Goal: Ask a question

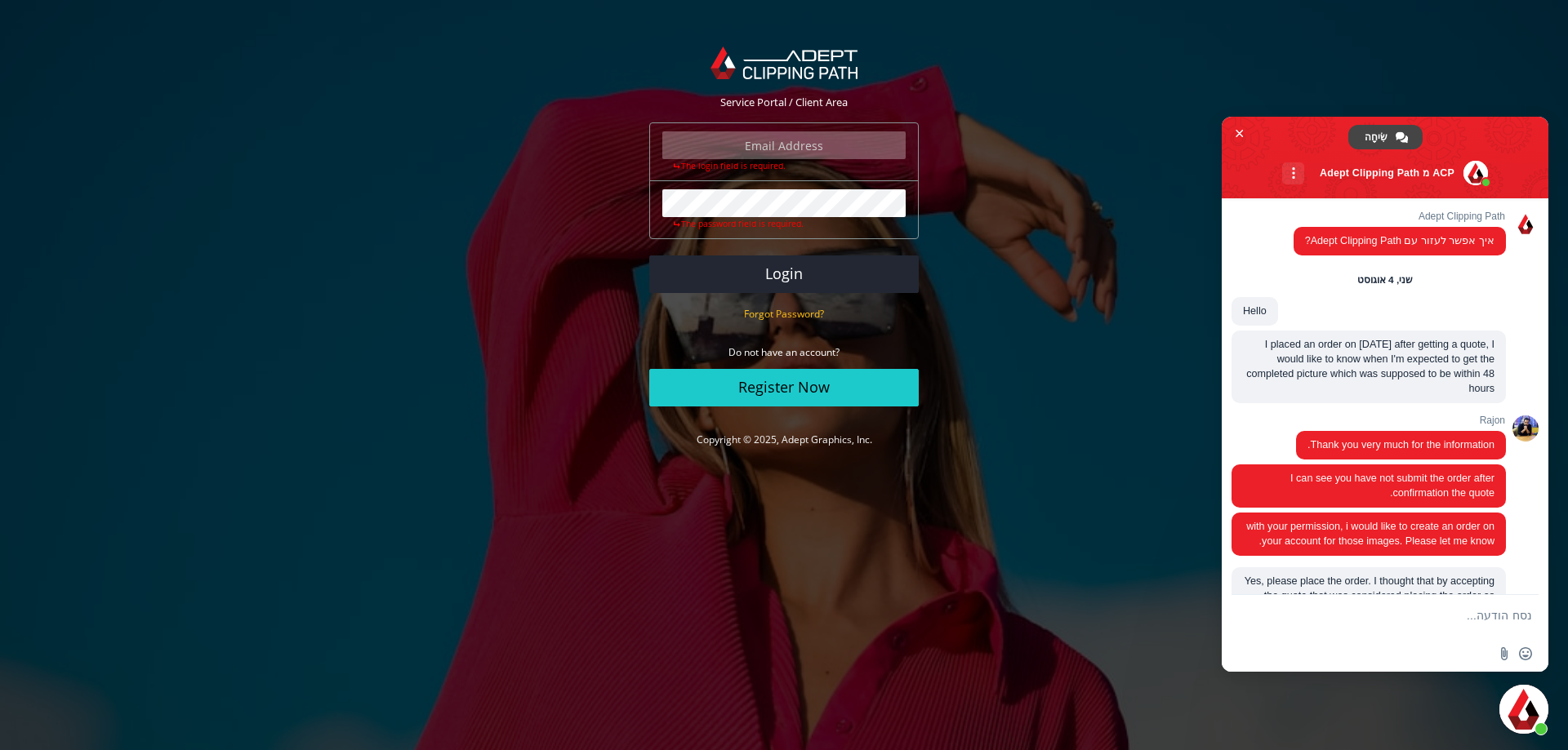
scroll to position [2541, 0]
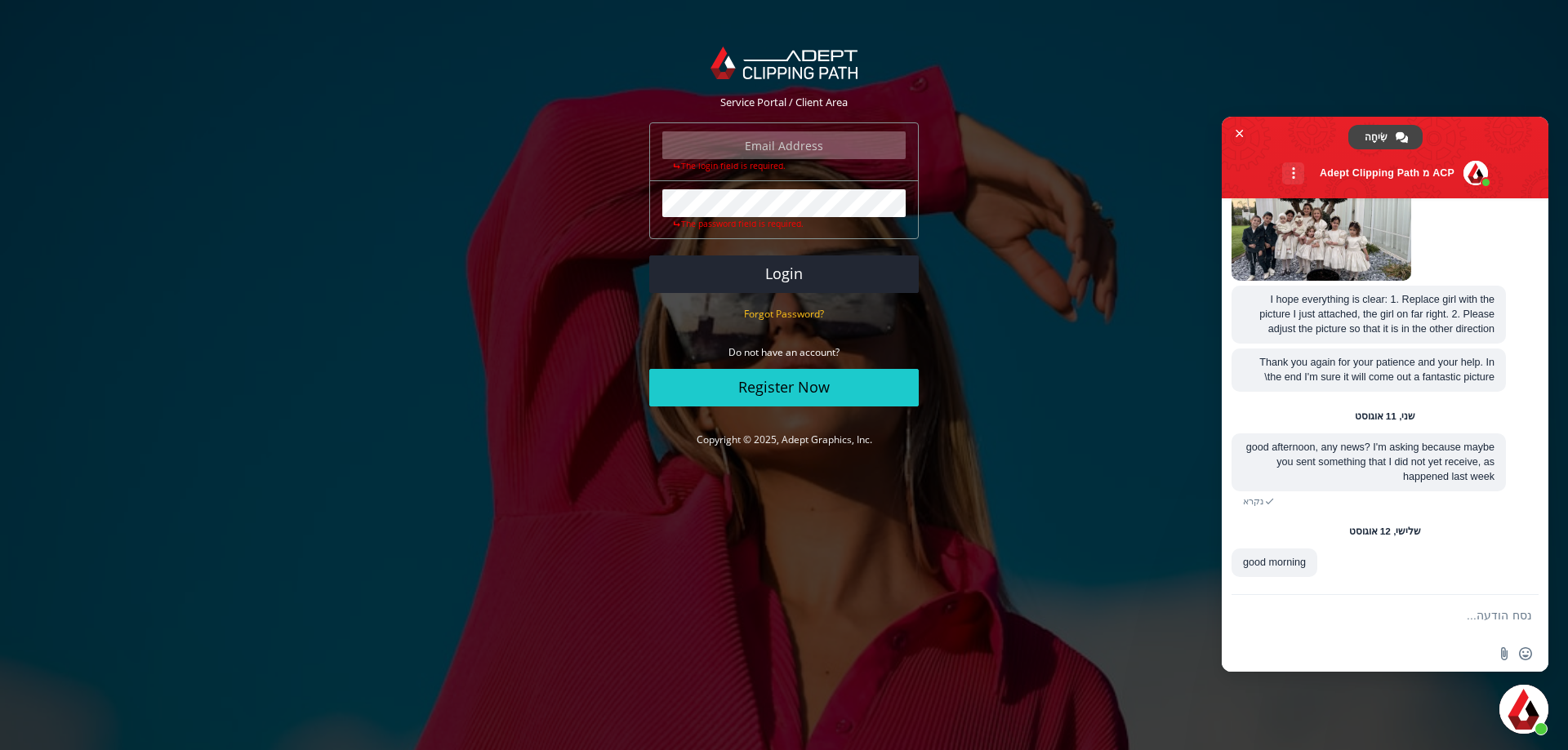
type input "[PERSON_NAME][EMAIL_ADDRESS][DOMAIN_NAME]"
click at [775, 254] on form "[PERSON_NAME][EMAIL_ADDRESS][DOMAIN_NAME] The login field is required. The pass…" at bounding box center [784, 264] width 269 height 284
click at [783, 275] on button "Login" at bounding box center [784, 274] width 269 height 38
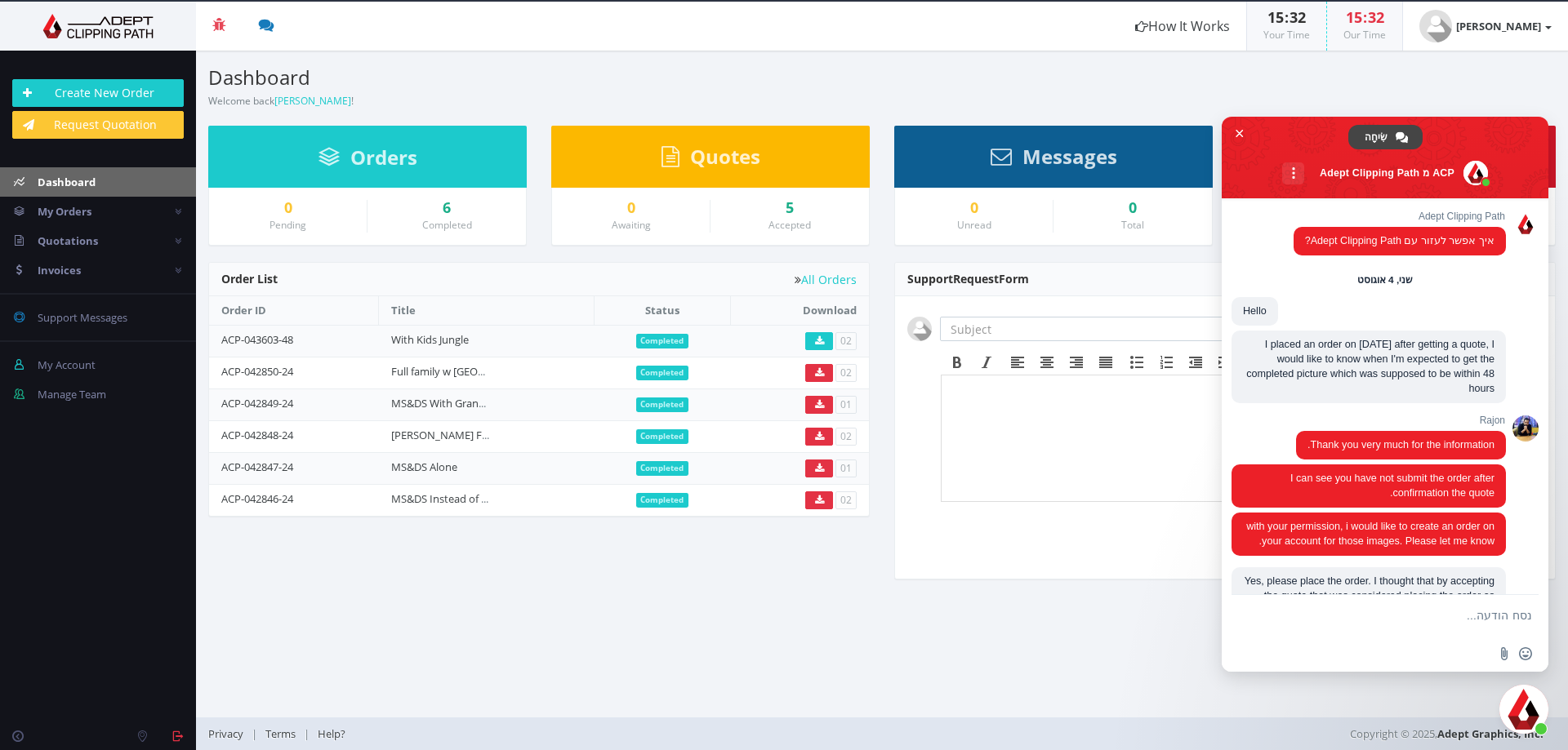
scroll to position [2541, 0]
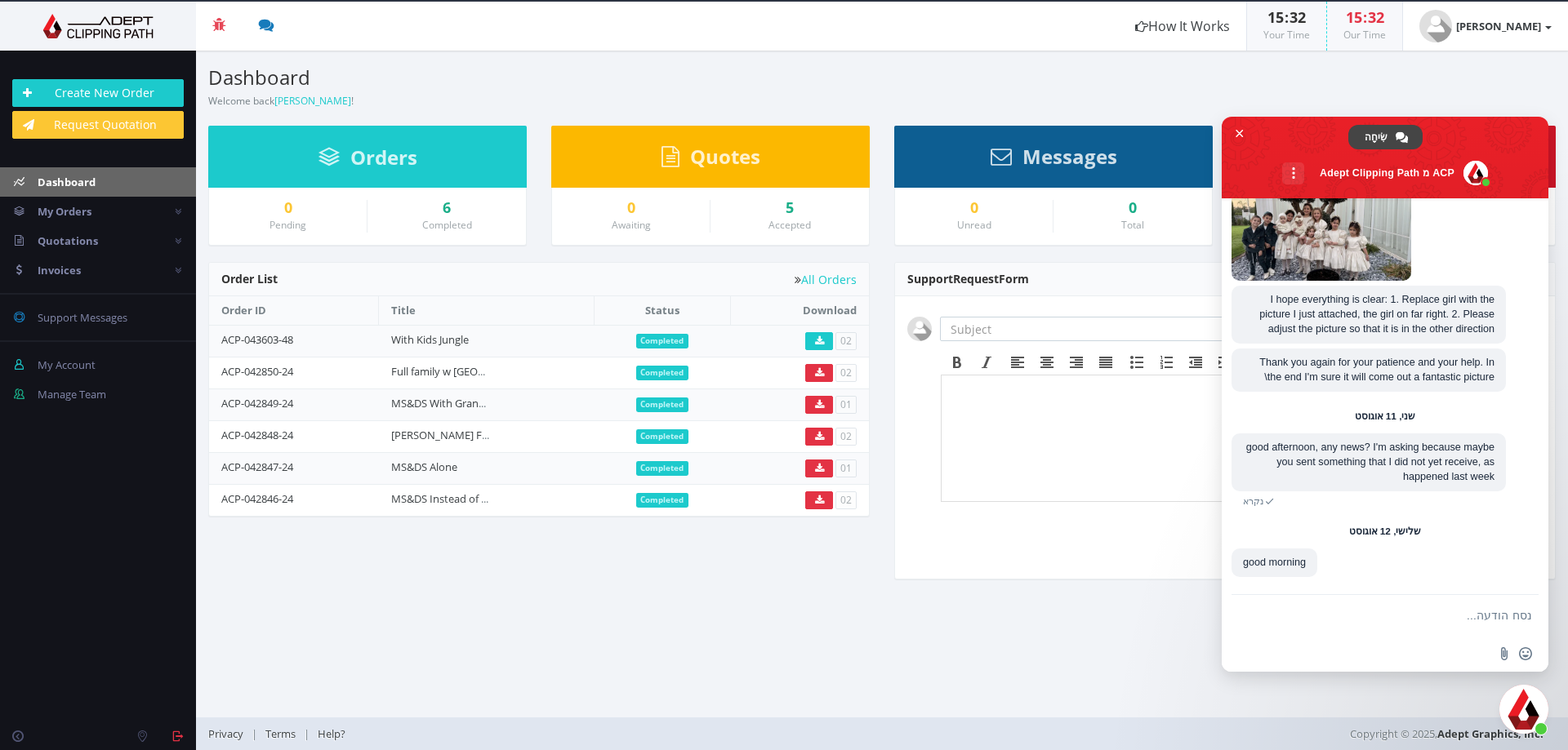
click at [1380, 619] on textarea "נסח הודעה..." at bounding box center [1401, 615] width 261 height 40
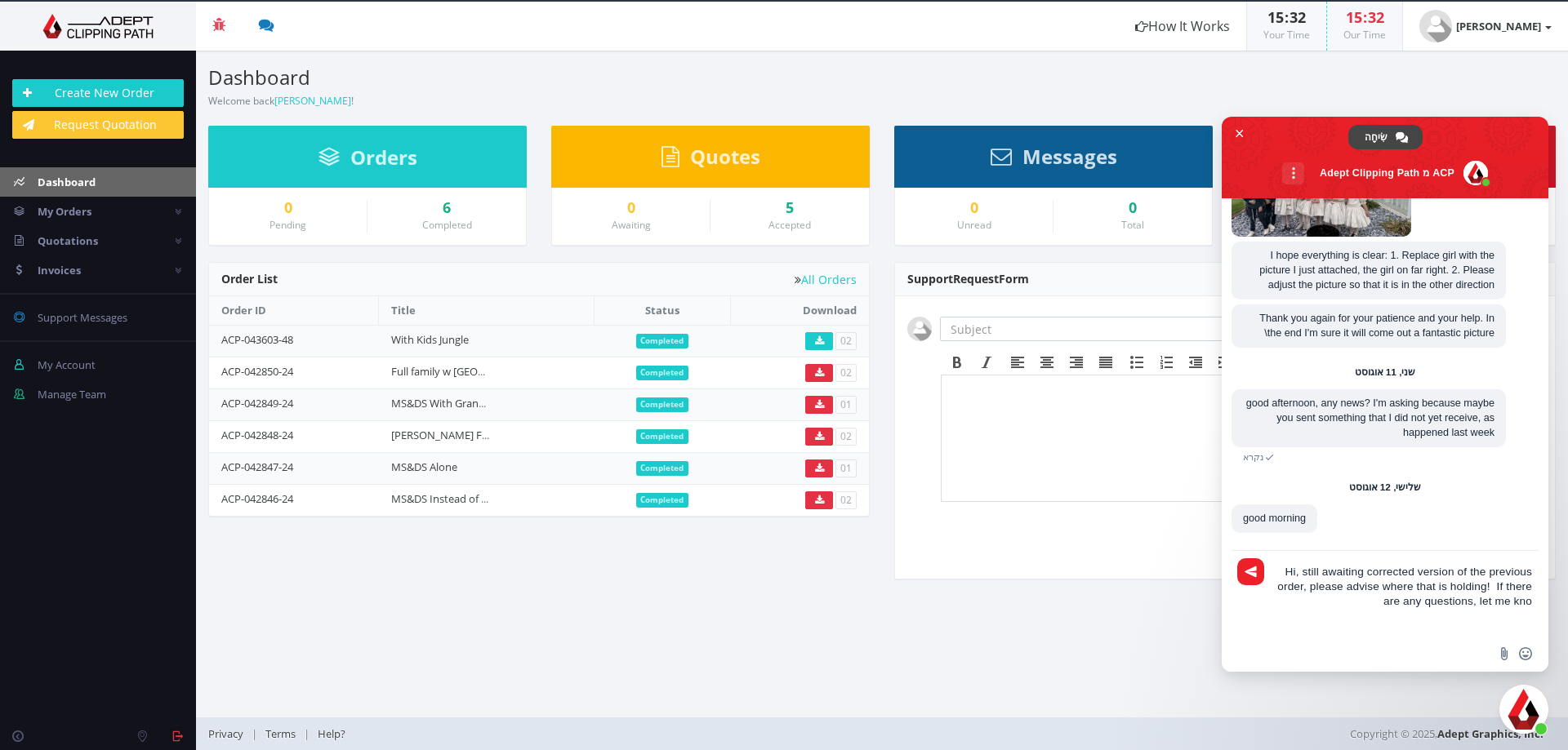
type textarea "Hi, still awaiting corrected version of the previous order, please advise where…"
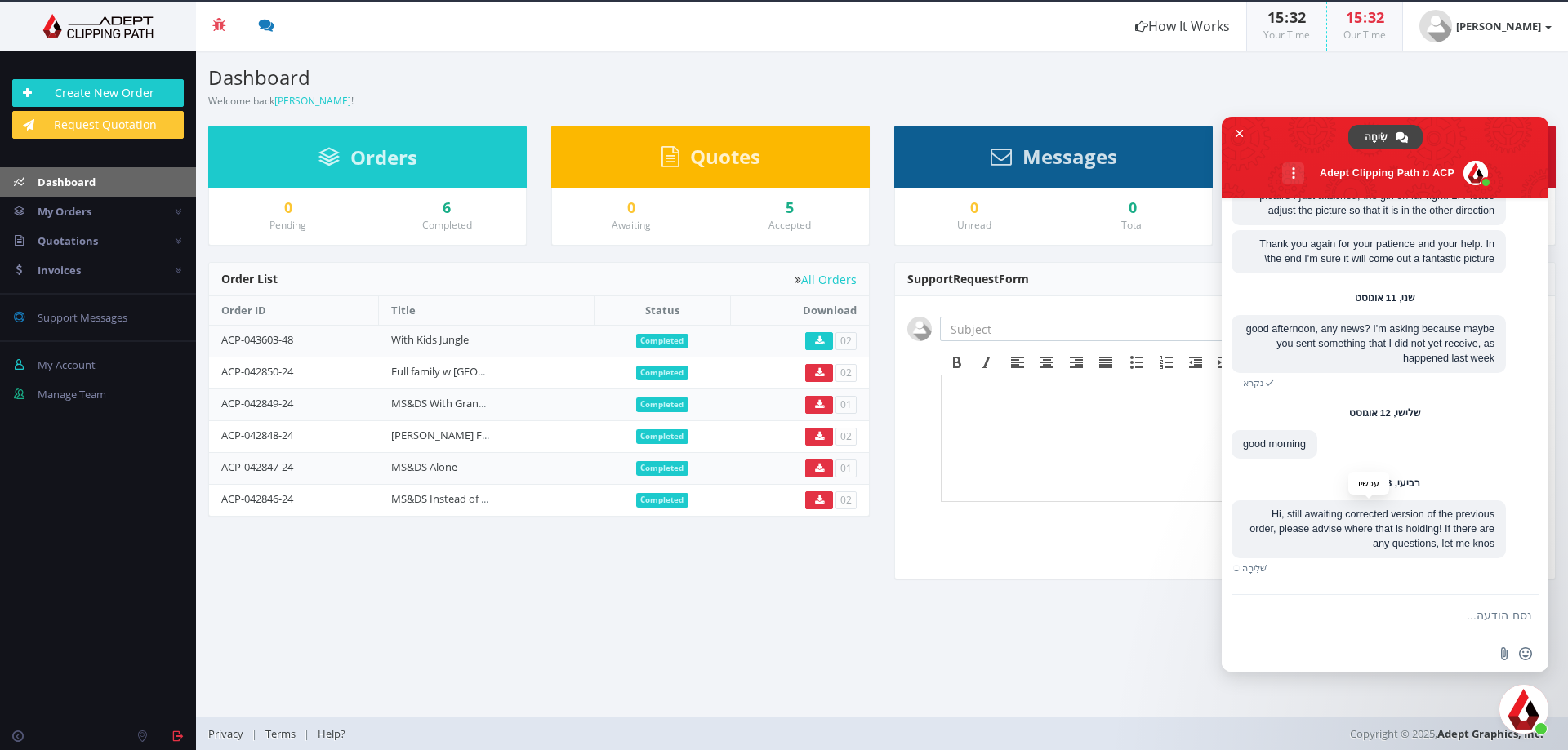
scroll to position [2644, 0]
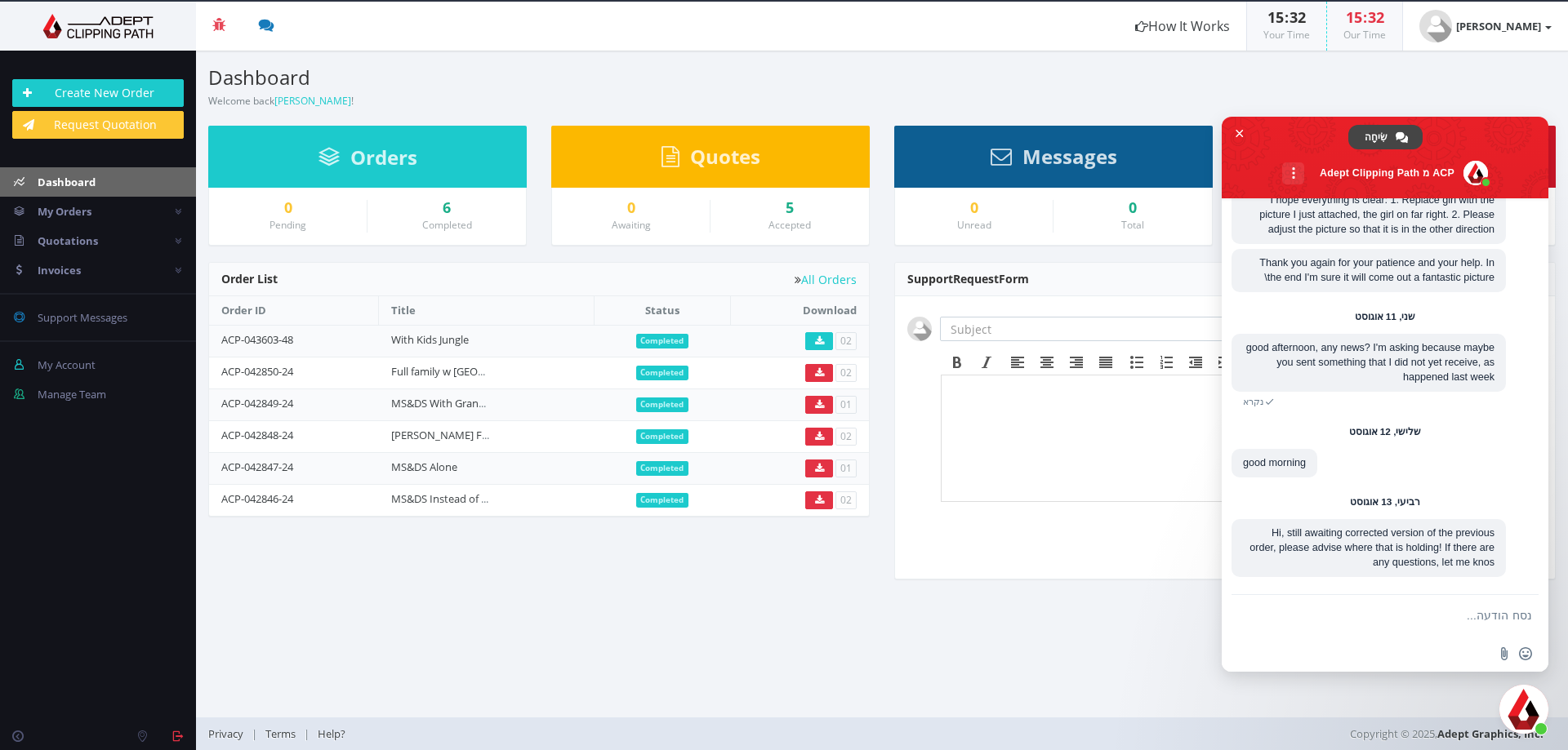
type textarea "w"
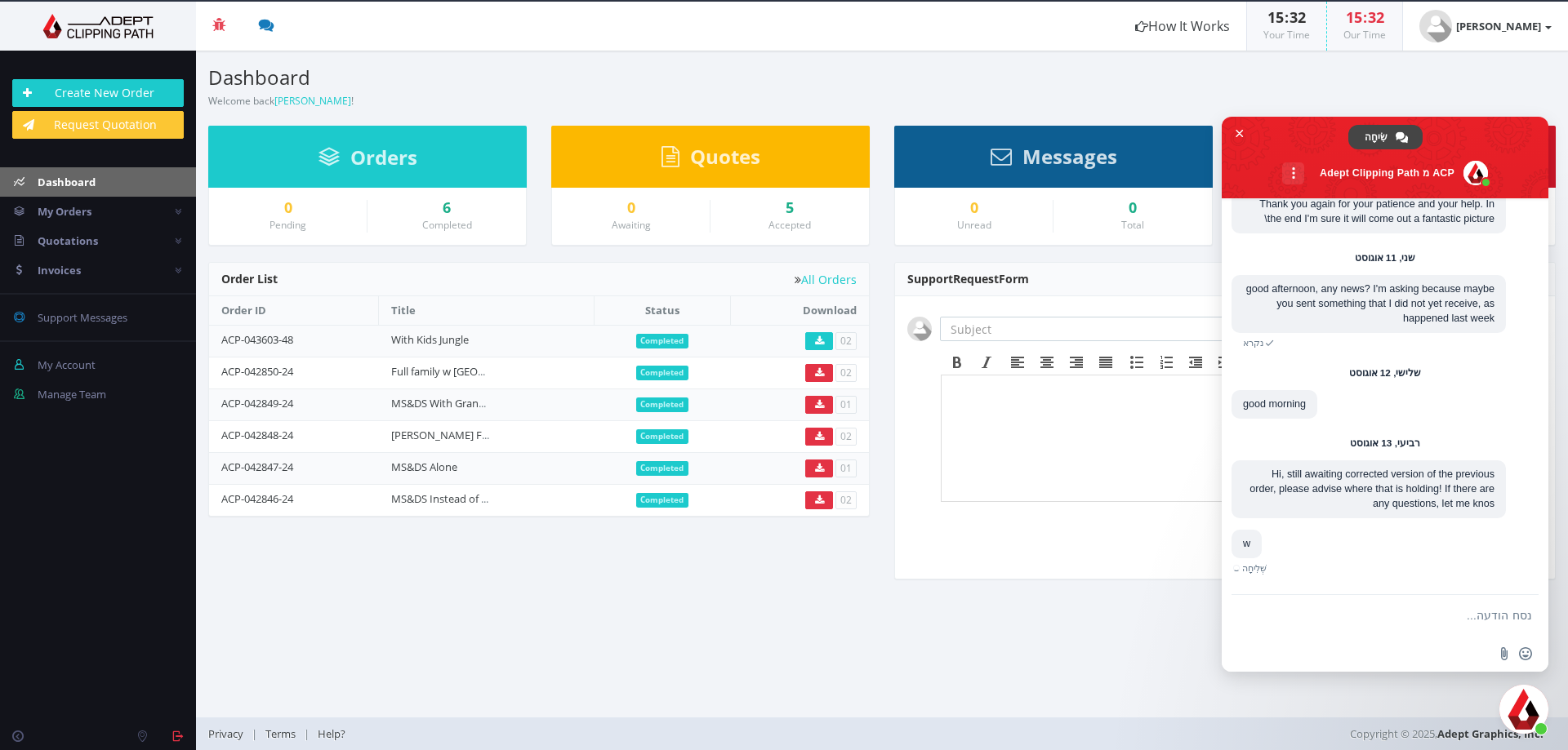
scroll to position [2678, 0]
